Goal: Register for event/course

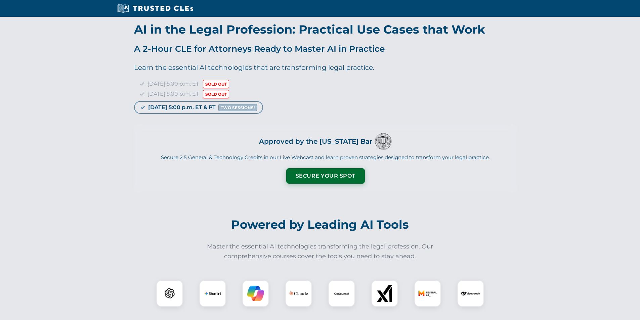
click at [331, 172] on button "Secure Your Spot" at bounding box center [325, 175] width 79 height 15
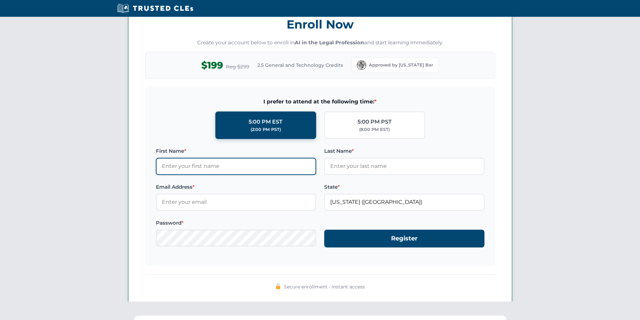
click at [236, 169] on input "First Name *" at bounding box center [236, 166] width 160 height 17
type input "test"
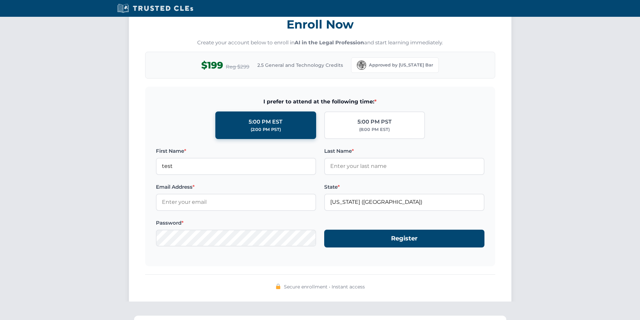
click at [171, 8] on img at bounding box center [155, 8] width 80 height 10
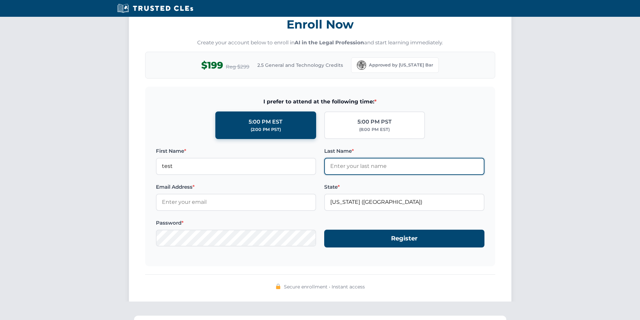
click at [357, 168] on input "Last Name *" at bounding box center [404, 166] width 160 height 17
type input "test"
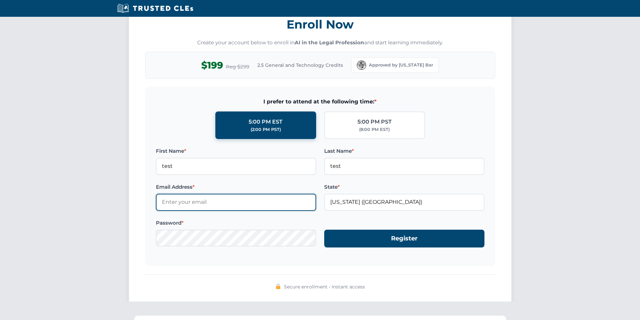
click at [215, 207] on input "Email Address *" at bounding box center [236, 202] width 160 height 17
click at [172, 204] on input "test@test.com" at bounding box center [236, 202] width 160 height 17
type input "[EMAIL_ADDRESS][DOMAIN_NAME]"
click at [133, 251] on div "Enroll Now Create your account below to enroll in AI in the Legal Profession an…" at bounding box center [320, 152] width 383 height 305
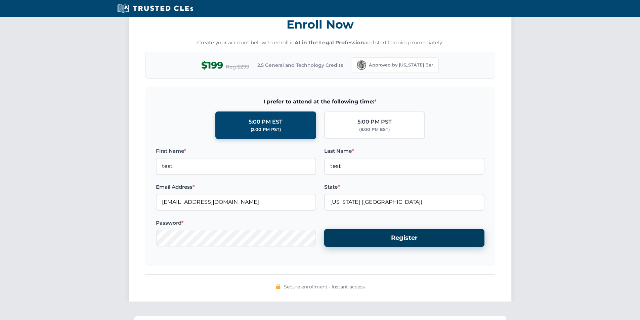
click at [353, 233] on button "Register" at bounding box center [404, 238] width 160 height 18
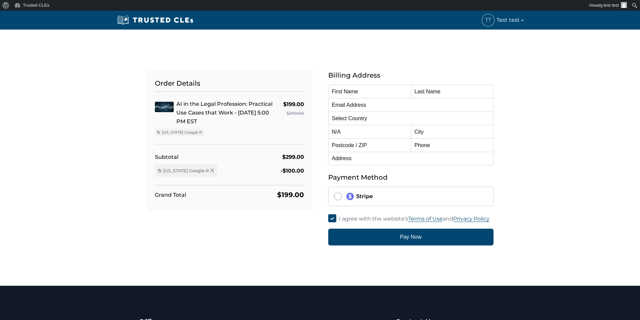
type input "test"
type input "[EMAIL_ADDRESS][DOMAIN_NAME]"
select select "[GEOGRAPHIC_DATA]"
radio input "true"
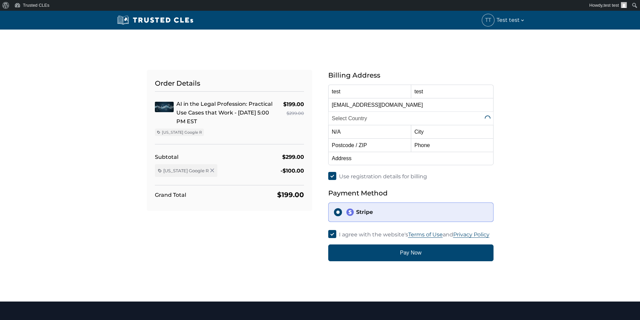
select select "[US_STATE]"
click at [98, 70] on div "Order Details AI in the Legal Profession: Practical Use Cases that Work - [DATE…" at bounding box center [320, 158] width 444 height 208
